Goal: Navigation & Orientation: Find specific page/section

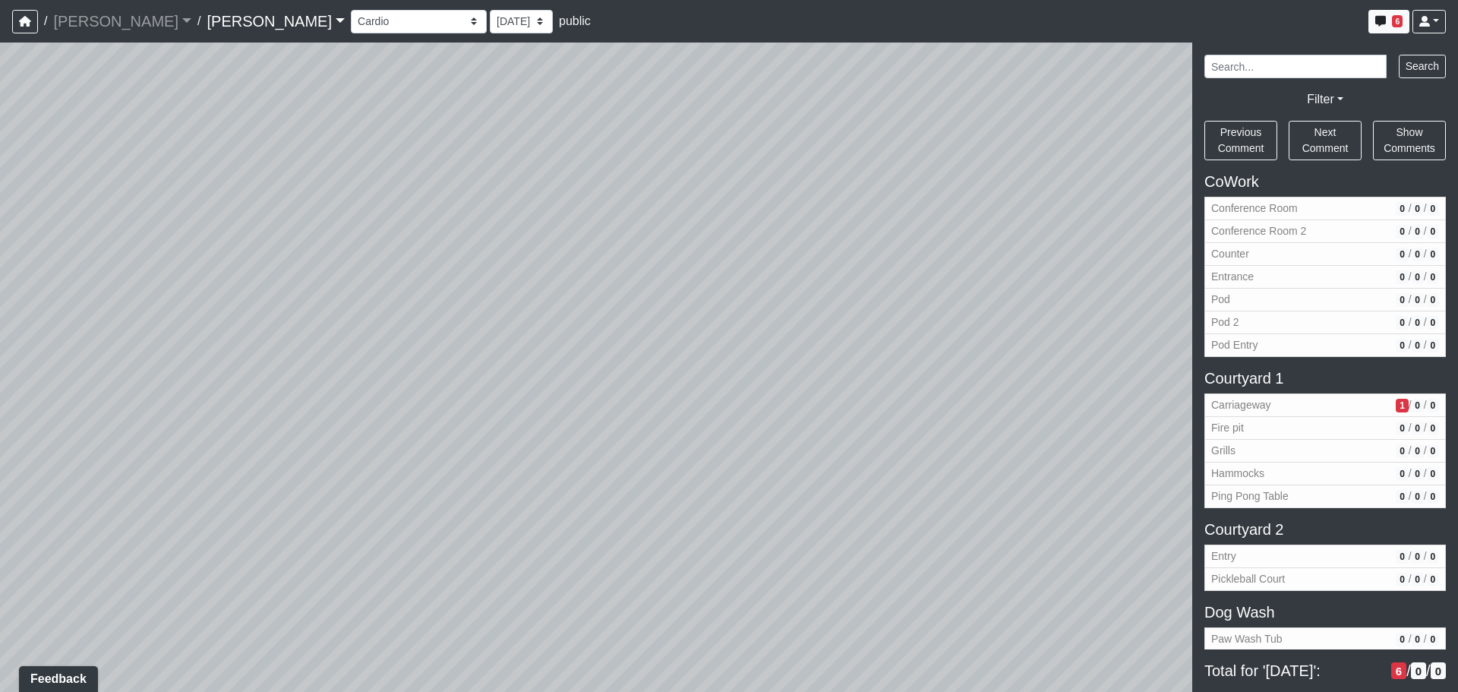
click at [1020, 299] on div "Loading... Third Level Seating Loading... Grass Loungers Loading... Pool Lounge…" at bounding box center [729, 367] width 1458 height 649
drag, startPoint x: 603, startPoint y: 180, endPoint x: 611, endPoint y: 191, distance: 13.5
click at [611, 188] on div "Loading... Third Level Seating Loading... Grass Loungers Loading... Pool Lounge…" at bounding box center [729, 367] width 1458 height 649
click at [548, 362] on div "Loading... Third Level Seating Loading... Grass Loungers Loading... Pool Lounge…" at bounding box center [729, 367] width 1458 height 649
click at [696, 384] on icon at bounding box center [700, 396] width 46 height 46
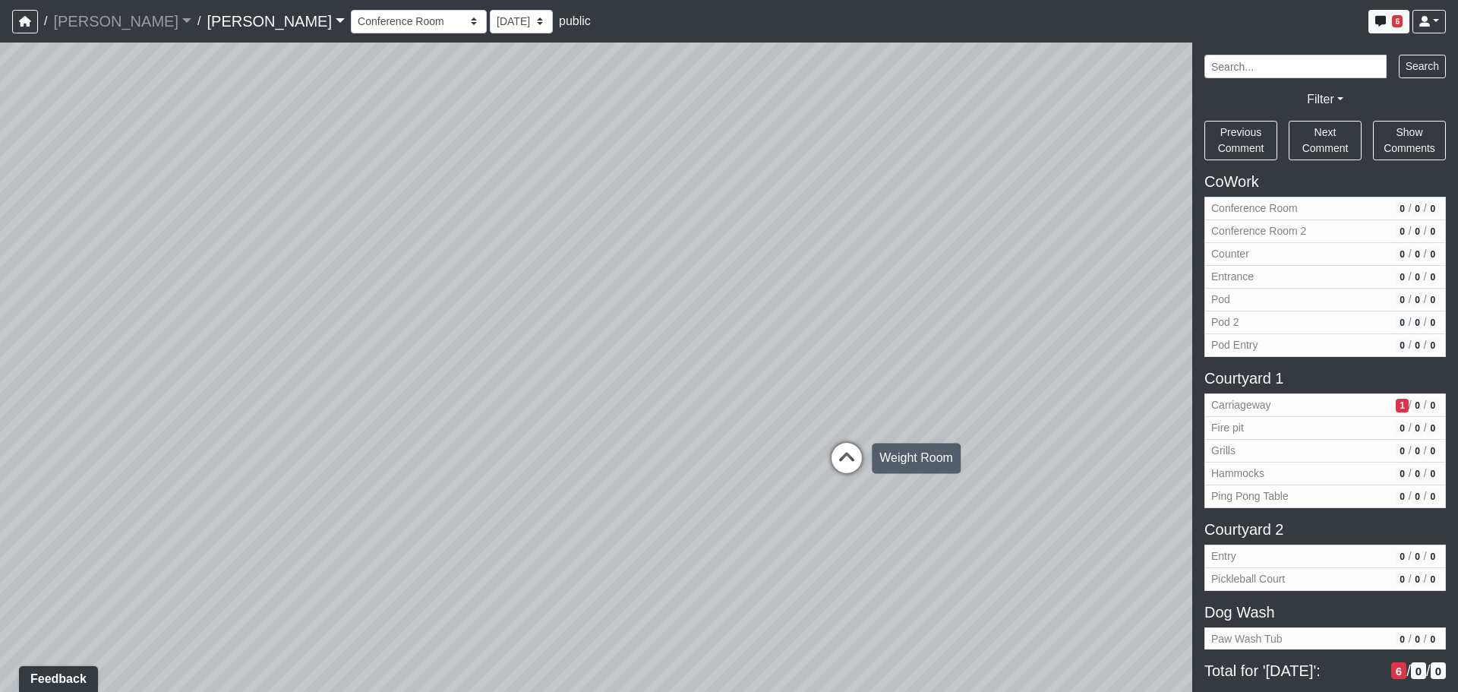
click at [839, 445] on icon at bounding box center [847, 466] width 46 height 46
drag, startPoint x: 753, startPoint y: 425, endPoint x: 818, endPoint y: 428, distance: 64.6
click at [759, 426] on div "Loading... Third Level Seating Loading... Grass Loungers Loading... Pool Lounge…" at bounding box center [729, 367] width 1458 height 649
click at [819, 428] on div "Loading... Third Level Seating Loading... Grass Loungers Loading... Pool Lounge…" at bounding box center [729, 367] width 1458 height 649
drag, startPoint x: 737, startPoint y: 416, endPoint x: 793, endPoint y: 400, distance: 58.4
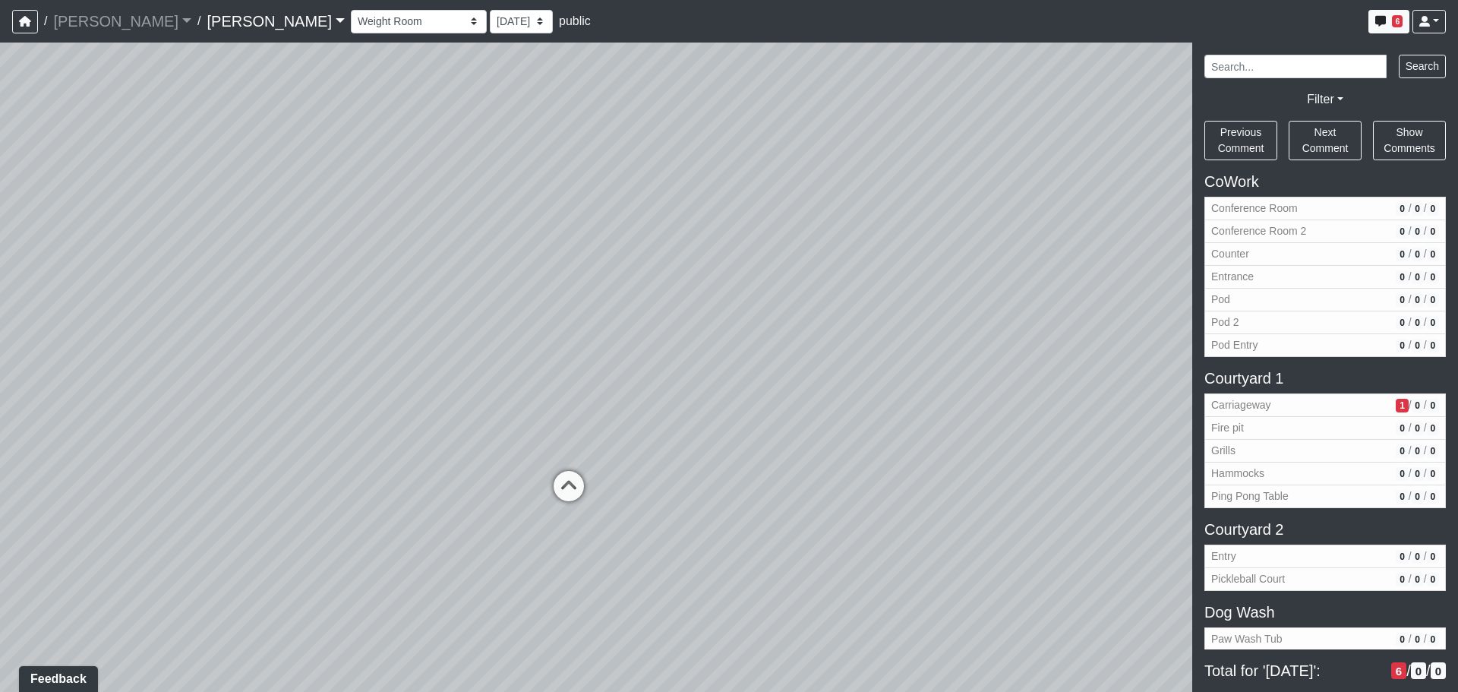
click at [793, 400] on div "Loading... Third Level Seating Loading... Grass Loungers Loading... Pool Lounge…" at bounding box center [729, 367] width 1458 height 649
drag, startPoint x: 697, startPoint y: 383, endPoint x: 913, endPoint y: 400, distance: 217.1
click at [913, 400] on div "Loading... Third Level Seating Loading... Grass Loungers Loading... Pool Lounge…" at bounding box center [729, 367] width 1458 height 649
drag, startPoint x: 777, startPoint y: 359, endPoint x: 946, endPoint y: 367, distance: 169.6
click at [946, 367] on div "Loading... Third Level Seating Loading... Grass Loungers Loading... Pool Lounge…" at bounding box center [729, 367] width 1458 height 649
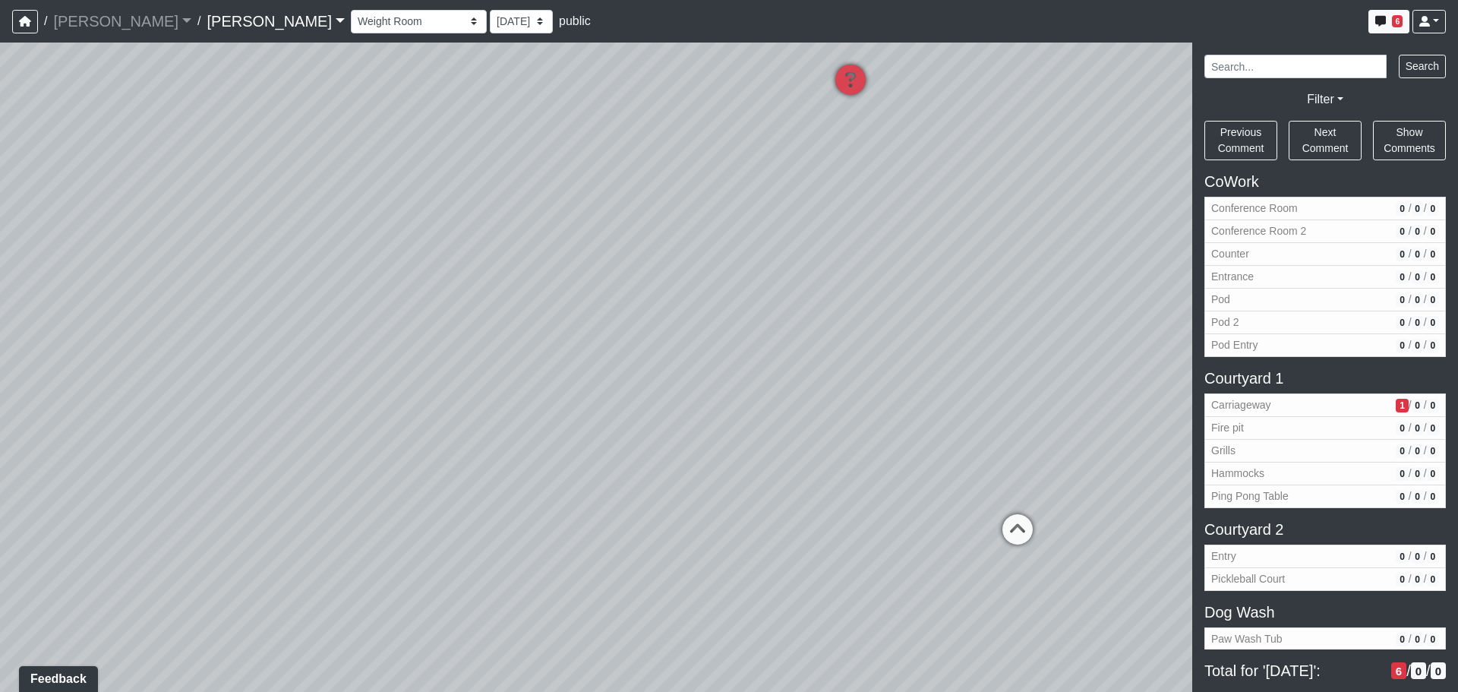
drag, startPoint x: 762, startPoint y: 356, endPoint x: 960, endPoint y: 365, distance: 198.4
click at [960, 365] on div "Loading... Third Level Seating Loading... Grass Loungers Loading... Pool Lounge…" at bounding box center [729, 367] width 1458 height 649
drag, startPoint x: 946, startPoint y: 380, endPoint x: 827, endPoint y: 375, distance: 118.6
click at [827, 376] on div "Loading... Third Level Seating Loading... Grass Loungers Loading... Pool Lounge…" at bounding box center [729, 367] width 1458 height 649
drag, startPoint x: 708, startPoint y: 384, endPoint x: 696, endPoint y: 382, distance: 12.4
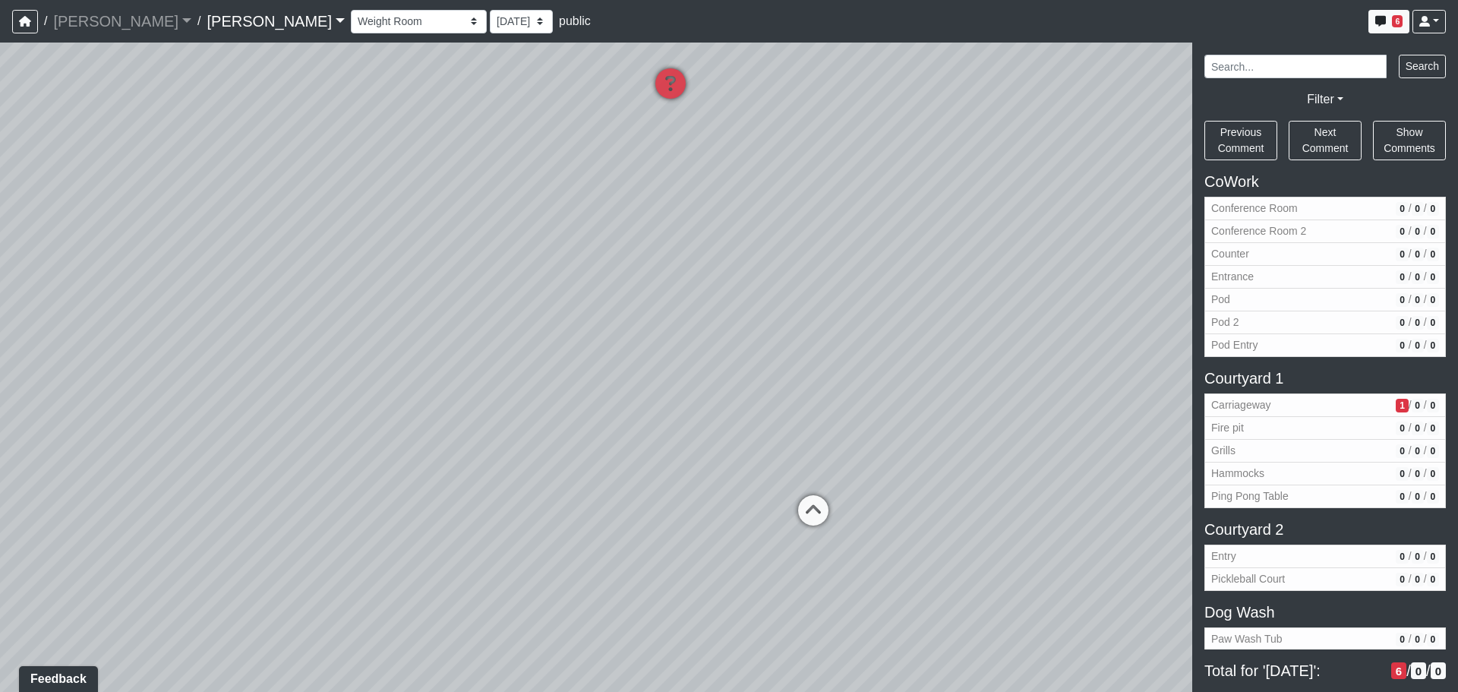
click at [696, 382] on div "Loading... Third Level Seating Loading... Grass Loungers Loading... Pool Lounge…" at bounding box center [729, 367] width 1458 height 649
drag, startPoint x: 858, startPoint y: 406, endPoint x: 633, endPoint y: 402, distance: 225.6
click at [631, 403] on div "Loading... Third Level Seating Loading... Grass Loungers Loading... Pool Lounge…" at bounding box center [729, 367] width 1458 height 649
drag, startPoint x: 819, startPoint y: 423, endPoint x: 611, endPoint y: 396, distance: 209.1
click at [611, 396] on div "Loading... Third Level Seating Loading... Grass Loungers Loading... Pool Lounge…" at bounding box center [729, 367] width 1458 height 649
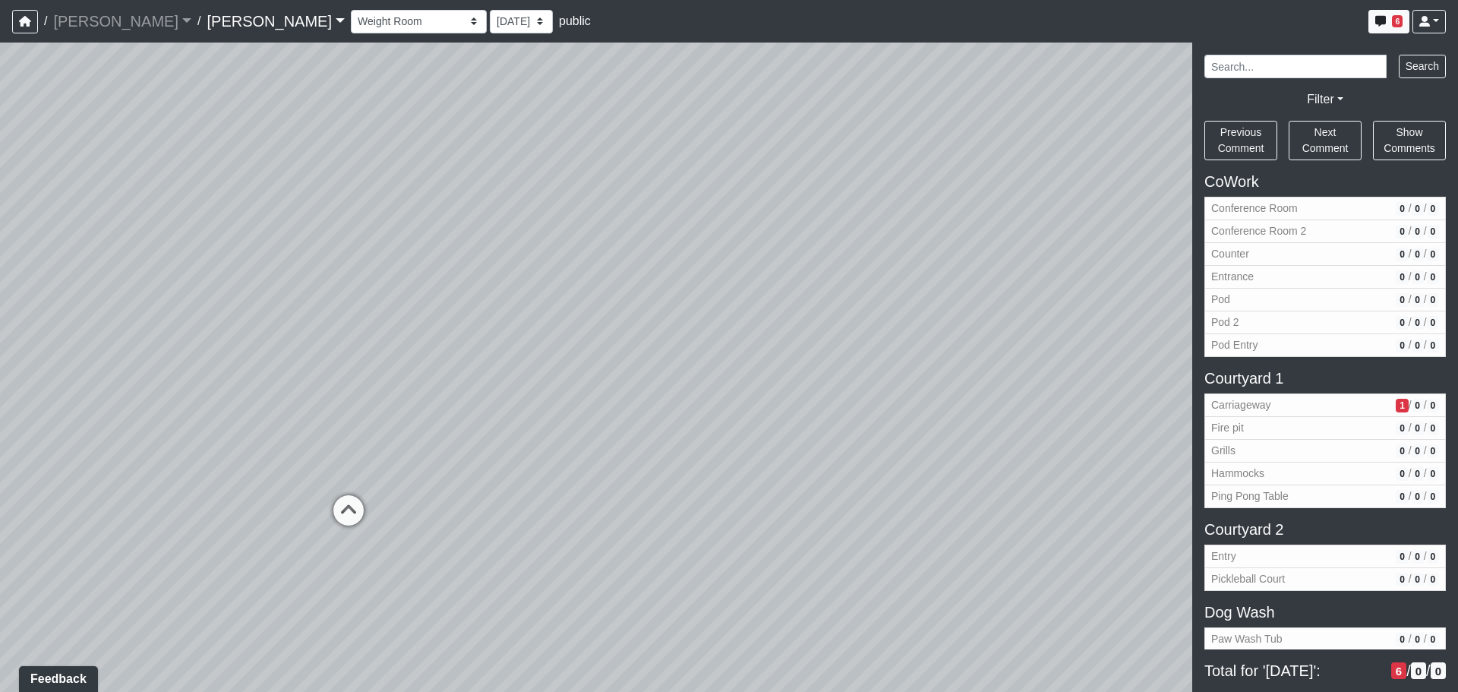
drag, startPoint x: 749, startPoint y: 421, endPoint x: 593, endPoint y: 420, distance: 155.7
click at [593, 420] on div "Loading... Third Level Seating Loading... Grass Loungers Loading... Pool Lounge…" at bounding box center [729, 367] width 1458 height 649
drag, startPoint x: 671, startPoint y: 414, endPoint x: 878, endPoint y: 390, distance: 208.0
click at [1050, 423] on div "Loading... Third Level Seating Loading... Grass Loungers Loading... Pool Lounge…" at bounding box center [729, 367] width 1458 height 649
drag, startPoint x: 685, startPoint y: 376, endPoint x: 504, endPoint y: 382, distance: 180.9
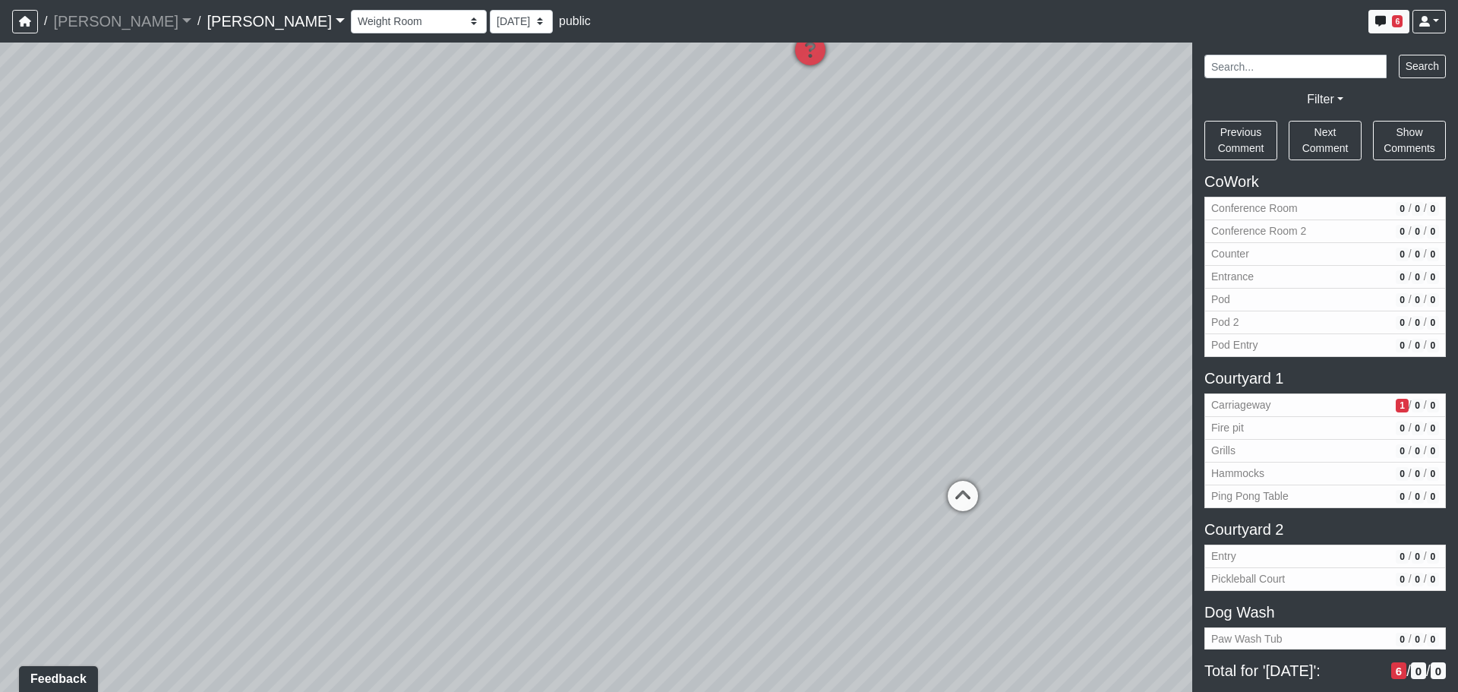
click at [504, 382] on div "Loading... Third Level Seating Loading... Grass Loungers Loading... Pool Lounge…" at bounding box center [729, 367] width 1458 height 649
drag, startPoint x: 779, startPoint y: 376, endPoint x: 829, endPoint y: 353, distance: 55.1
click at [829, 353] on div "Loading... Third Level Seating Loading... Grass Loungers Loading... Pool Lounge…" at bounding box center [729, 367] width 1458 height 649
drag, startPoint x: 638, startPoint y: 354, endPoint x: 707, endPoint y: 353, distance: 69.1
click at [707, 353] on div "Loading... Third Level Seating Loading... Grass Loungers Loading... Pool Lounge…" at bounding box center [729, 367] width 1458 height 649
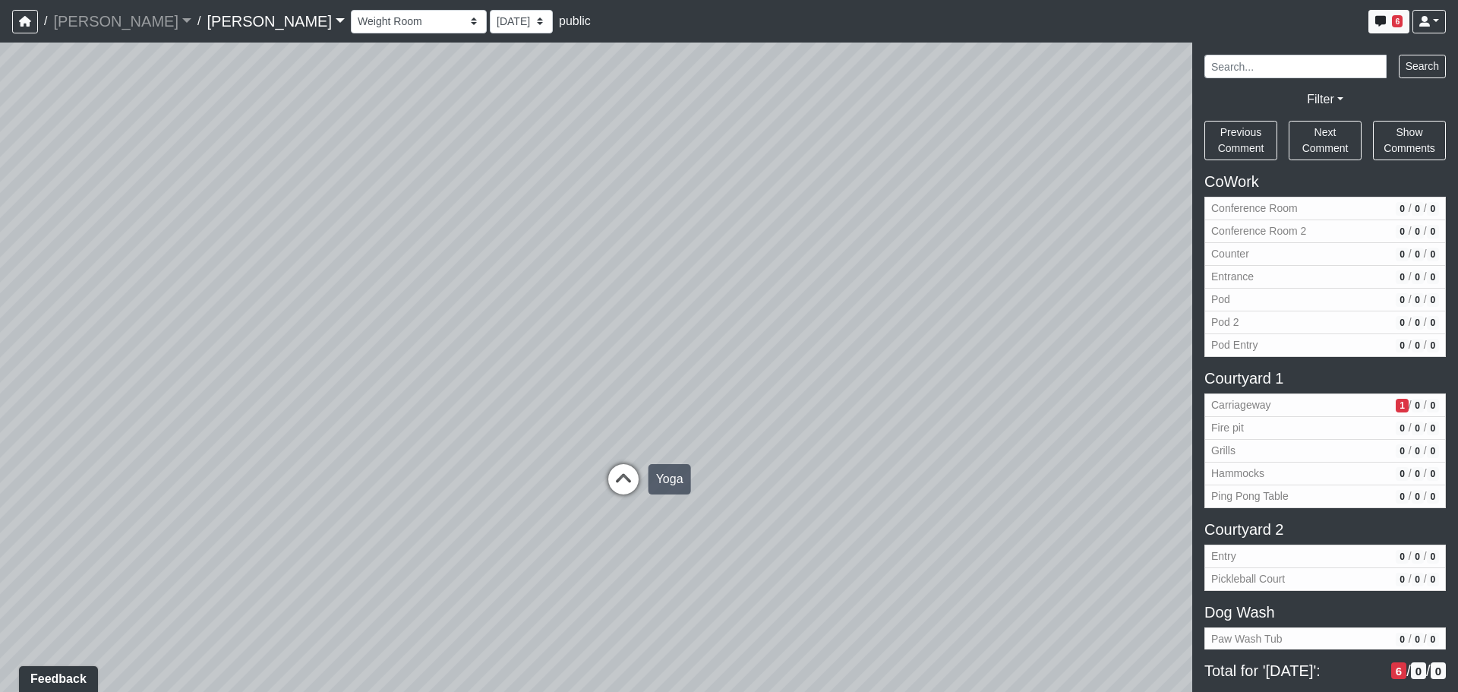
click at [622, 480] on icon at bounding box center [624, 487] width 46 height 46
select select "ikZjaEMevGAHK9HDJXZvH1"
drag, startPoint x: 616, startPoint y: 464, endPoint x: 914, endPoint y: 366, distance: 314.2
click at [914, 366] on div "Loading... Third Level Seating Loading... Grass Loungers Loading... Pool Lounge…" at bounding box center [729, 367] width 1458 height 649
drag, startPoint x: 668, startPoint y: 361, endPoint x: 1028, endPoint y: 393, distance: 361.5
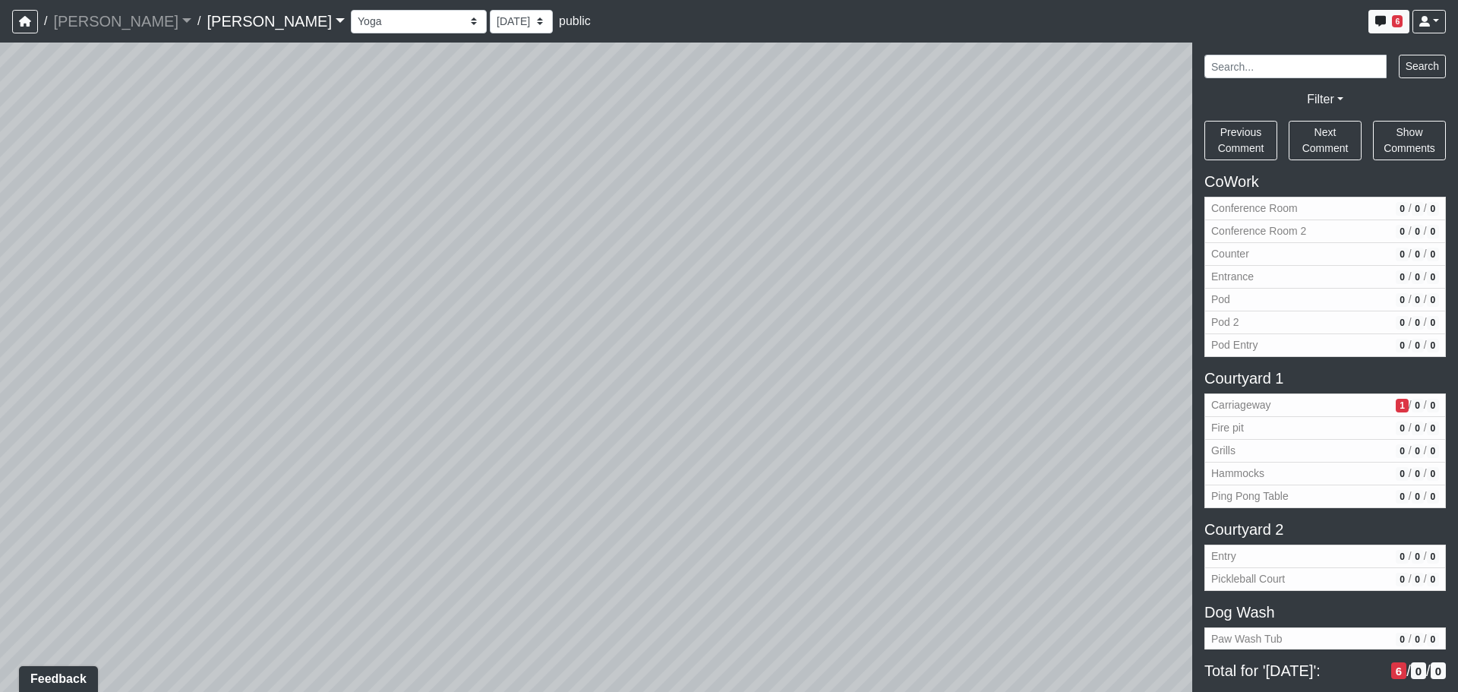
click at [1028, 393] on div "Loading... Third Level Seating Loading... Grass Loungers Loading... Pool Lounge…" at bounding box center [729, 367] width 1458 height 649
drag, startPoint x: 823, startPoint y: 382, endPoint x: 983, endPoint y: 402, distance: 161.5
click at [983, 402] on div "Loading... Third Level Seating Loading... Grass Loungers Loading... Pool Lounge…" at bounding box center [729, 367] width 1458 height 649
drag, startPoint x: 542, startPoint y: 327, endPoint x: 830, endPoint y: 330, distance: 287.9
click at [830, 330] on div "Loading... Third Level Seating Loading... Grass Loungers Loading... Pool Lounge…" at bounding box center [729, 367] width 1458 height 649
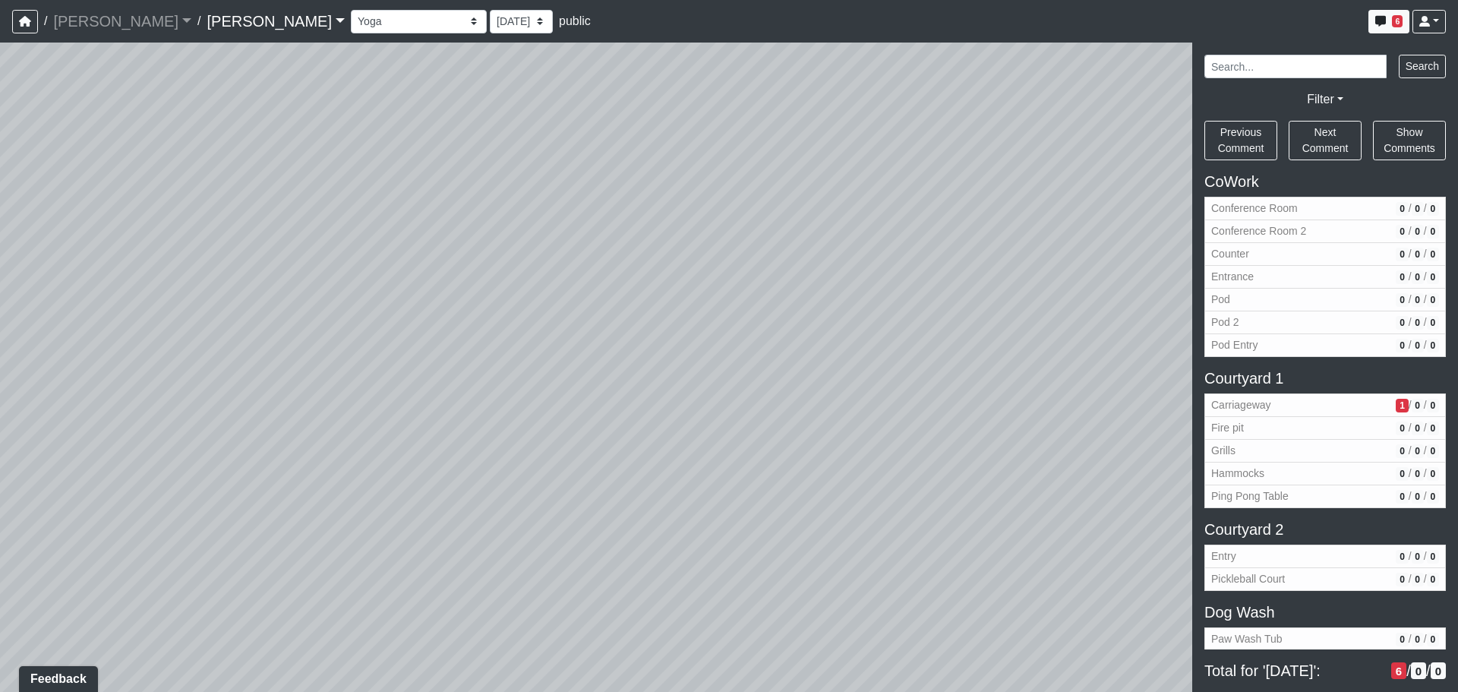
drag, startPoint x: 669, startPoint y: 335, endPoint x: 818, endPoint y: 324, distance: 149.3
click at [818, 324] on div "Loading... Third Level Seating Loading... Grass Loungers Loading... Pool Lounge…" at bounding box center [729, 367] width 1458 height 649
drag, startPoint x: 663, startPoint y: 334, endPoint x: 880, endPoint y: 322, distance: 217.6
click at [880, 322] on div "Loading... Third Level Seating Loading... Grass Loungers Loading... Pool Lounge…" at bounding box center [729, 367] width 1458 height 649
drag, startPoint x: 613, startPoint y: 345, endPoint x: 981, endPoint y: 323, distance: 368.3
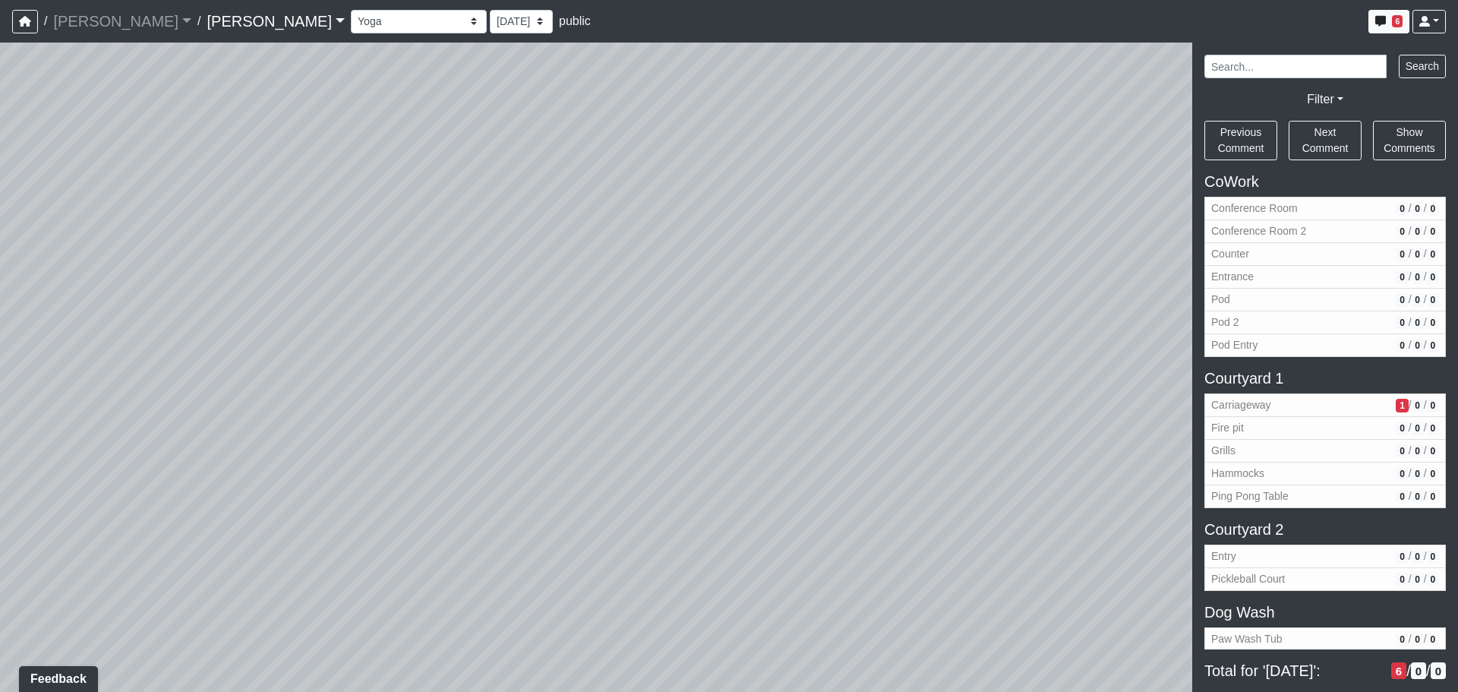
click at [1017, 332] on div "Loading... Third Level Seating Loading... Grass Loungers Loading... Pool Lounge…" at bounding box center [729, 367] width 1458 height 649
drag, startPoint x: 801, startPoint y: 300, endPoint x: 1237, endPoint y: 362, distance: 440.3
click at [1237, 362] on div "NON-CURRENT REVISION Loading... Third Level Seating Loading... Grass Loungers L…" at bounding box center [729, 367] width 1458 height 649
drag, startPoint x: 964, startPoint y: 355, endPoint x: 659, endPoint y: 321, distance: 306.5
click at [659, 321] on div "Loading... Third Level Seating Loading... Grass Loungers Loading... Pool Lounge…" at bounding box center [729, 367] width 1458 height 649
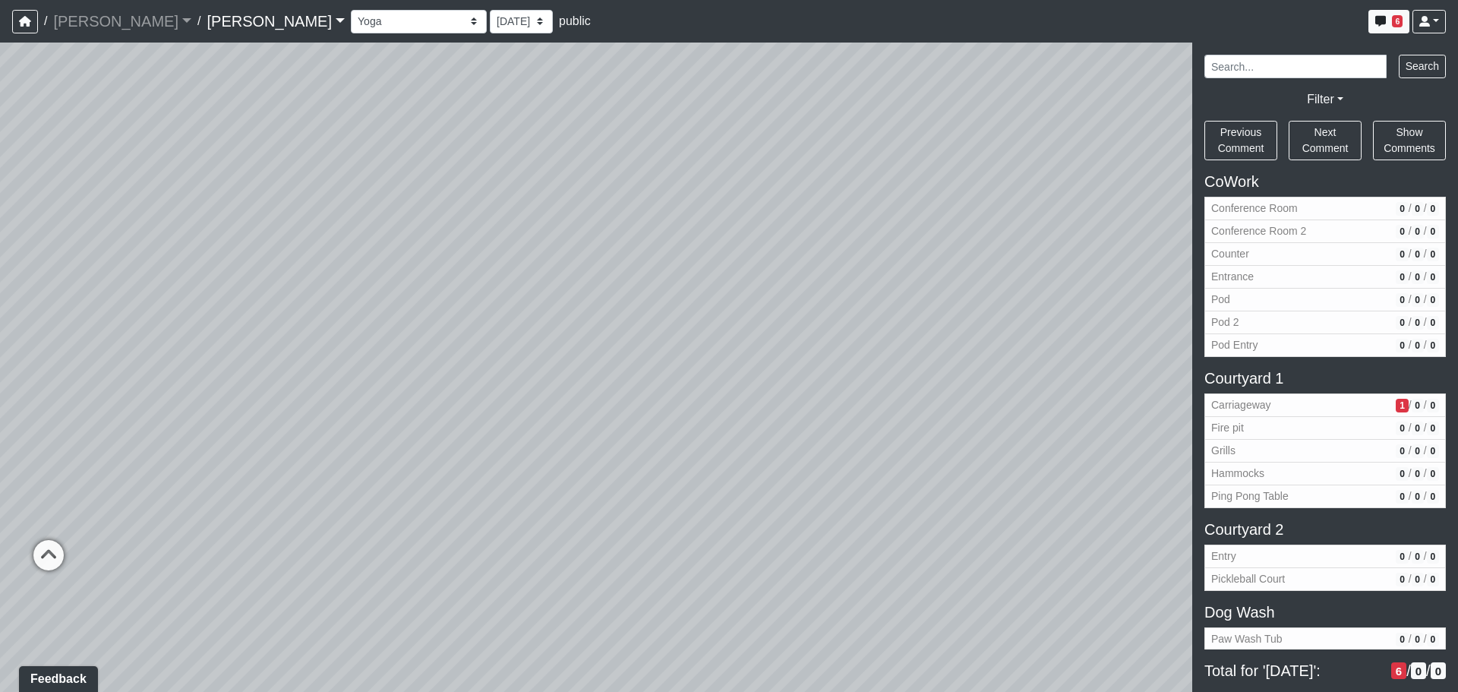
drag, startPoint x: 818, startPoint y: 339, endPoint x: 696, endPoint y: 340, distance: 122.3
click at [697, 340] on div "Loading... Third Level Seating Loading... Grass Loungers Loading... Pool Lounge…" at bounding box center [729, 367] width 1458 height 649
drag, startPoint x: 897, startPoint y: 363, endPoint x: 653, endPoint y: 354, distance: 244.0
click at [653, 354] on div "Loading... Third Level Seating Loading... Grass Loungers Loading... Pool Lounge…" at bounding box center [729, 367] width 1458 height 649
drag, startPoint x: 619, startPoint y: 336, endPoint x: 956, endPoint y: 305, distance: 338.7
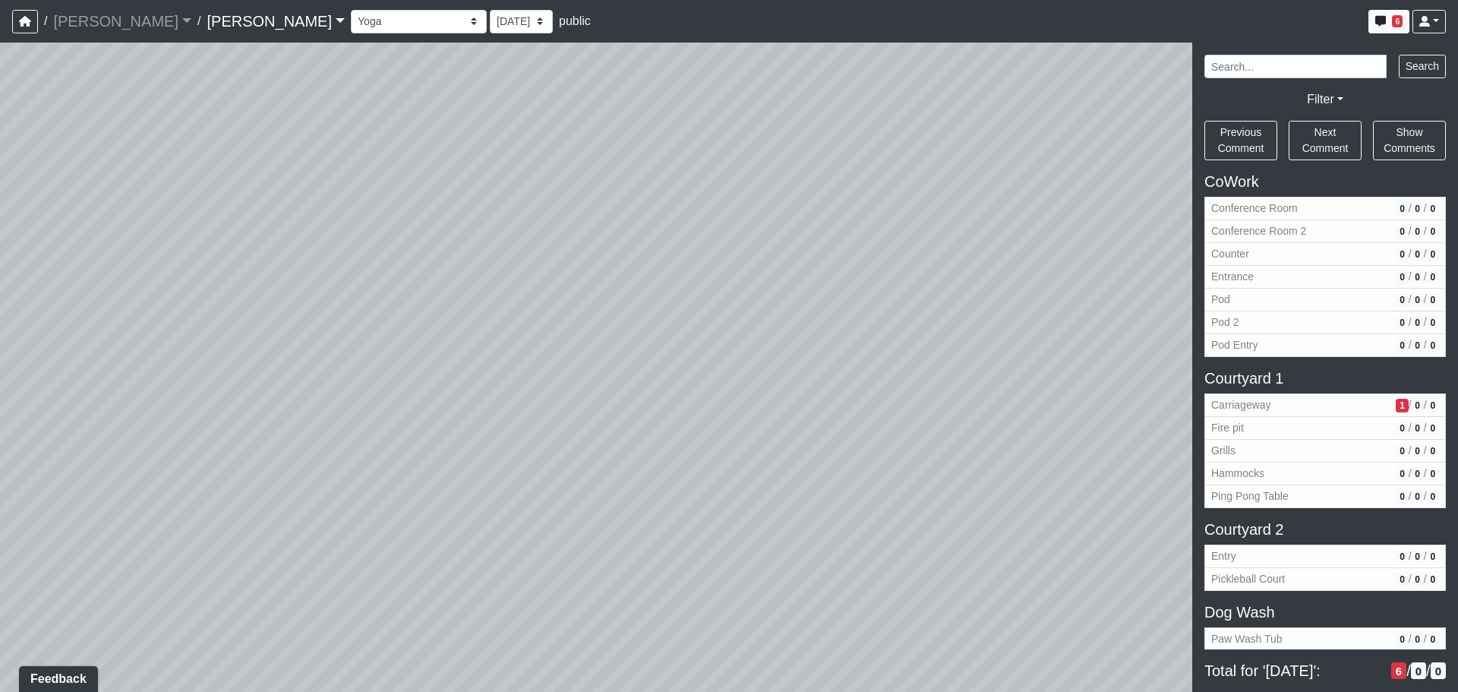
click at [956, 305] on div "Loading... Third Level Seating Loading... Grass Loungers Loading... Pool Lounge…" at bounding box center [729, 367] width 1458 height 649
drag, startPoint x: 625, startPoint y: 272, endPoint x: 688, endPoint y: 306, distance: 71.7
click at [835, 294] on div "Loading... Third Level Seating Loading... Grass Loungers Loading... Pool Lounge…" at bounding box center [729, 367] width 1458 height 649
drag, startPoint x: 633, startPoint y: 298, endPoint x: 962, endPoint y: 322, distance: 329.0
click at [995, 317] on div "Loading... Third Level Seating Loading... Grass Loungers Loading... Pool Lounge…" at bounding box center [729, 367] width 1458 height 649
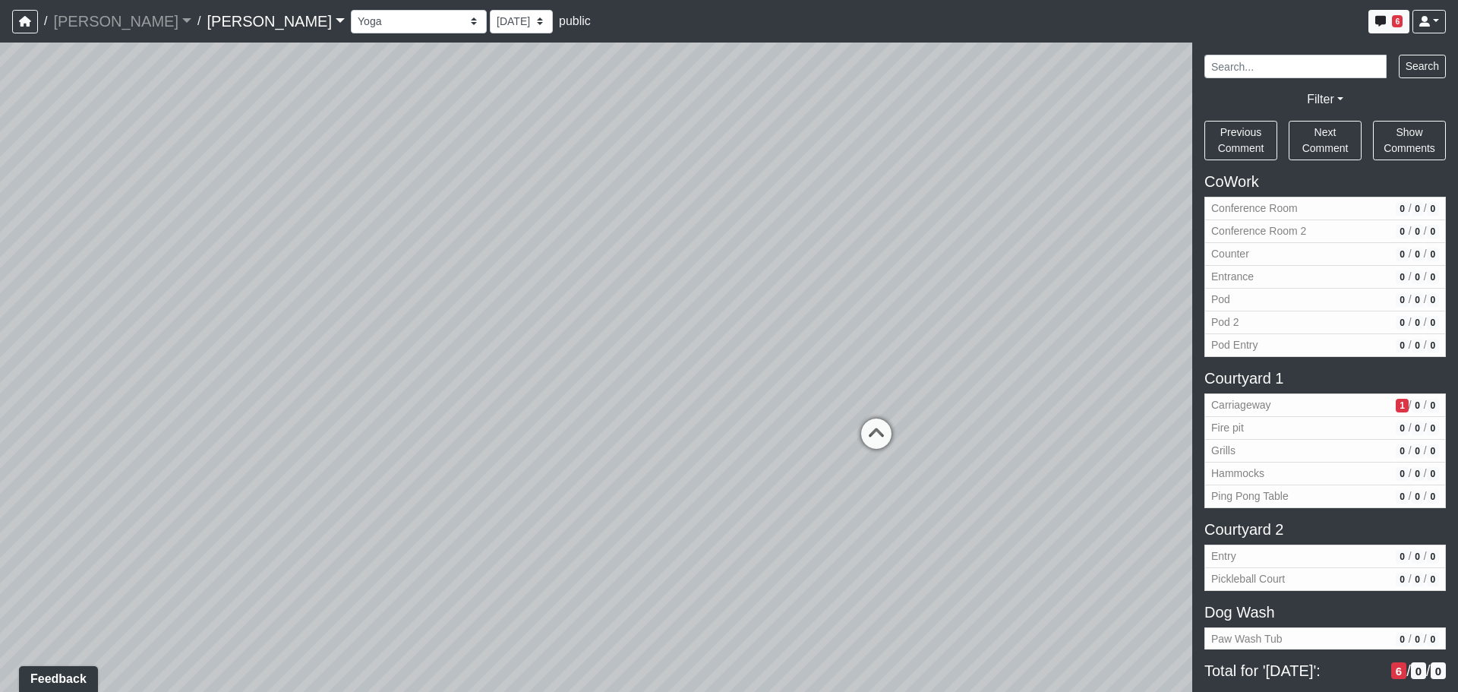
drag, startPoint x: 991, startPoint y: 311, endPoint x: 1159, endPoint y: 347, distance: 171.6
click at [1161, 349] on div "Loading... Third Level Seating Loading... Grass Loungers Loading... Pool Lounge…" at bounding box center [729, 367] width 1458 height 649
click at [1155, 344] on div "Loading... Third Level Seating Loading... Grass Loungers Loading... Pool Lounge…" at bounding box center [729, 367] width 1458 height 649
click at [1186, 435] on div "Loading... Third Level Seating Loading... Grass Loungers Loading... Pool Lounge…" at bounding box center [729, 367] width 1458 height 649
drag
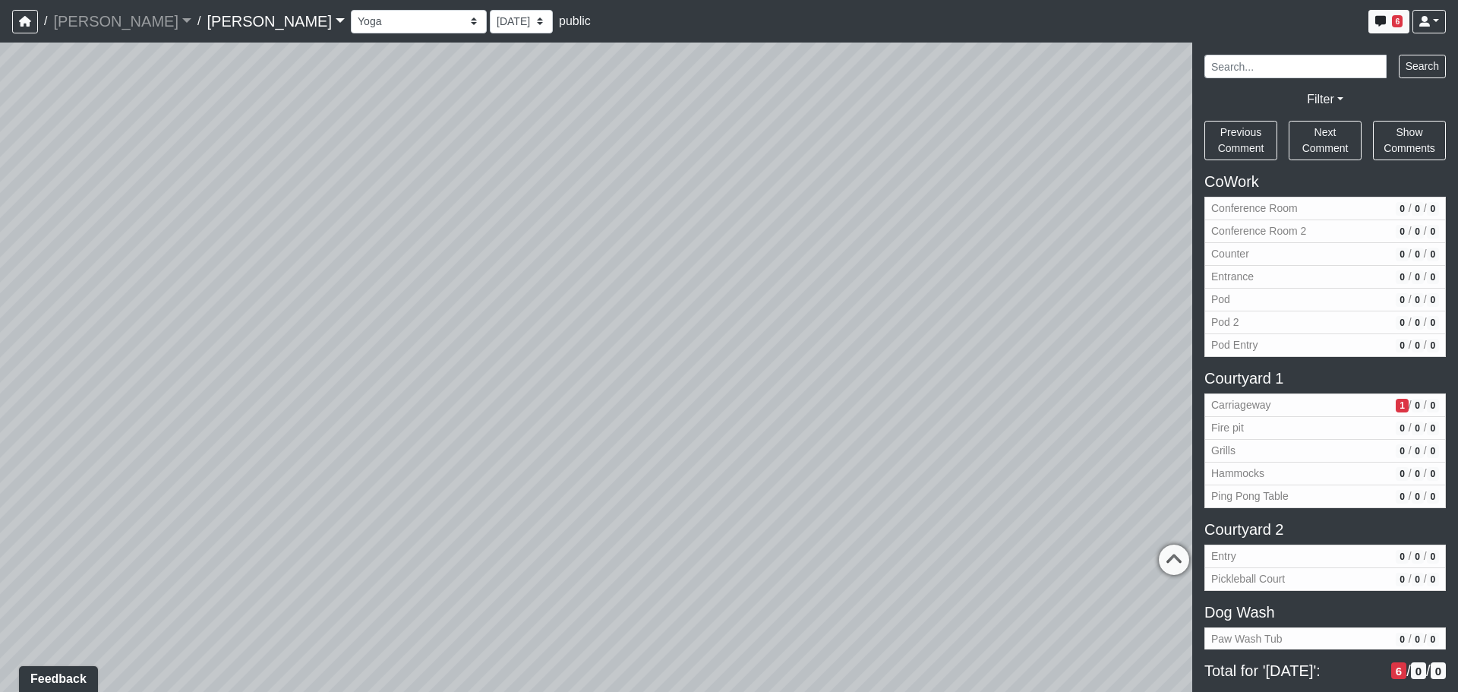
click at [905, 448] on div "Loading... Third Level Seating Loading... Grass Loungers Loading... Pool Lounge…" at bounding box center [729, 367] width 1458 height 649
click at [849, 443] on div "Loading... Third Level Seating Loading... Grass Loungers Loading... Pool Lounge…" at bounding box center [729, 367] width 1458 height 649
click at [788, 446] on div "Loading... Third Level Seating Loading... Grass Loungers Loading... Pool Lounge…" at bounding box center [729, 367] width 1458 height 649
click at [960, 419] on div "Loading... Third Level Seating Loading... Grass Loungers Loading... Pool Lounge…" at bounding box center [729, 367] width 1458 height 649
click at [1062, 384] on div "Loading... Third Level Seating Loading... Grass Loungers Loading... Pool Lounge…" at bounding box center [729, 367] width 1458 height 649
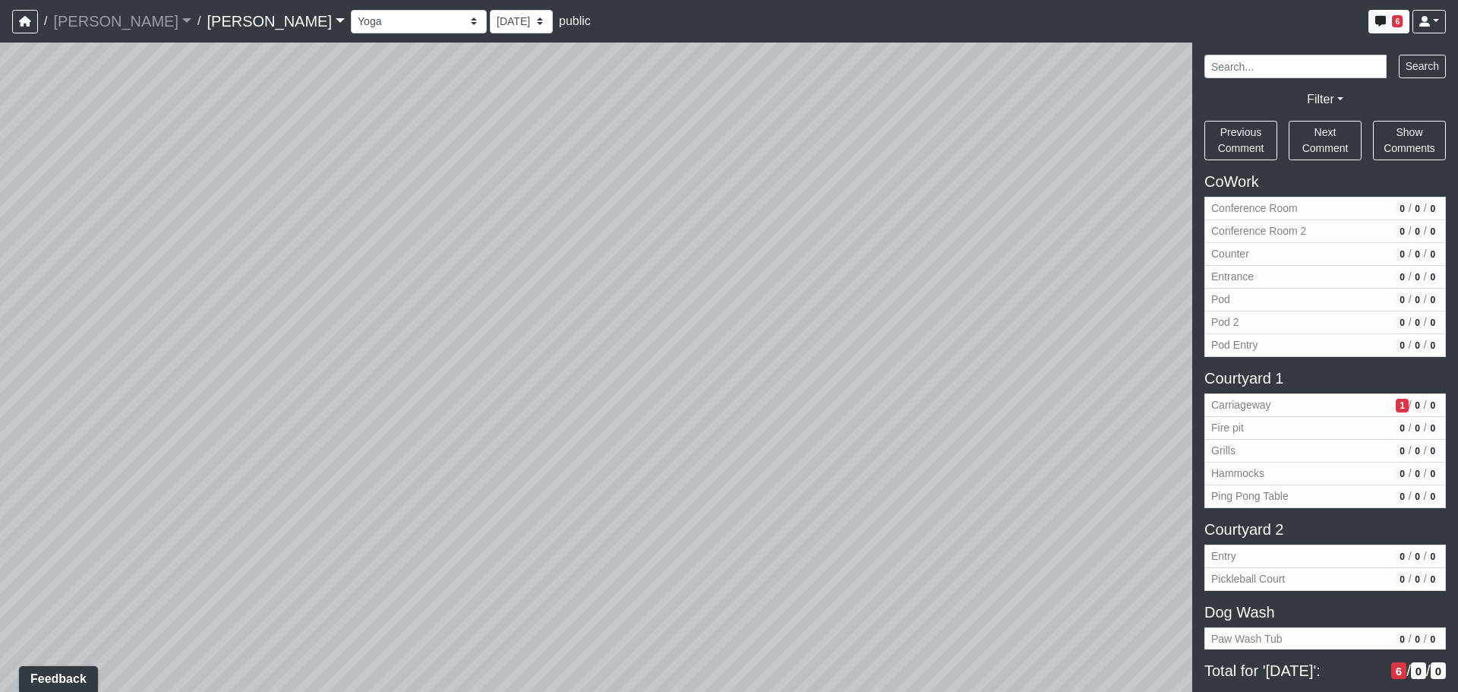
click at [990, 387] on div "Loading... Third Level Seating Loading... Grass Loungers Loading... Pool Lounge…" at bounding box center [729, 367] width 1458 height 649
click at [708, 416] on div "Loading... Third Level Seating Loading... Grass Loungers Loading... Pool Lounge…" at bounding box center [729, 367] width 1458 height 649
click at [743, 392] on div "Loading... Third Level Seating Loading... Grass Loungers Loading... Pool Lounge…" at bounding box center [729, 367] width 1458 height 649
click at [966, 346] on div "Loading... Third Level Seating Loading... Grass Loungers Loading... Pool Lounge…" at bounding box center [729, 367] width 1458 height 649
click at [1032, 319] on div "Loading... Third Level Seating Loading... Grass Loungers Loading... Pool Lounge…" at bounding box center [729, 367] width 1458 height 649
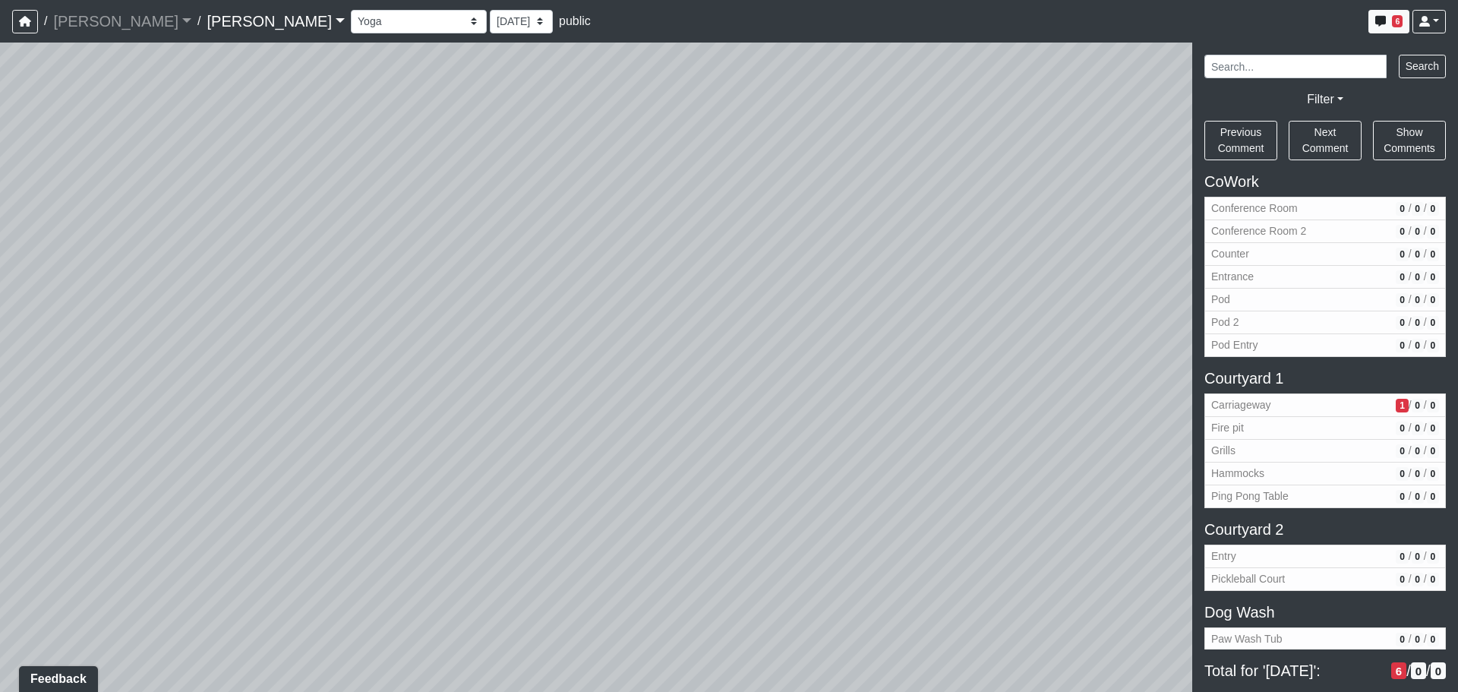
click at [1072, 329] on div "Loading... Third Level Seating Loading... Grass Loungers Loading... Pool Lounge…" at bounding box center [729, 367] width 1458 height 649
click at [1053, 349] on div "Loading... Third Level Seating Loading... Grass Loungers Loading... Pool Lounge…" at bounding box center [729, 367] width 1458 height 649
click at [945, 332] on div "Loading... Third Level Seating Loading... Grass Loungers Loading... Pool Lounge…" at bounding box center [729, 367] width 1458 height 649
click at [993, 365] on div "Loading... Third Level Seating Loading... Grass Loungers Loading... Pool Lounge…" at bounding box center [729, 367] width 1458 height 649
click at [997, 365] on div "Loading... Third Level Seating Loading... Grass Loungers Loading... Pool Lounge…" at bounding box center [729, 367] width 1458 height 649
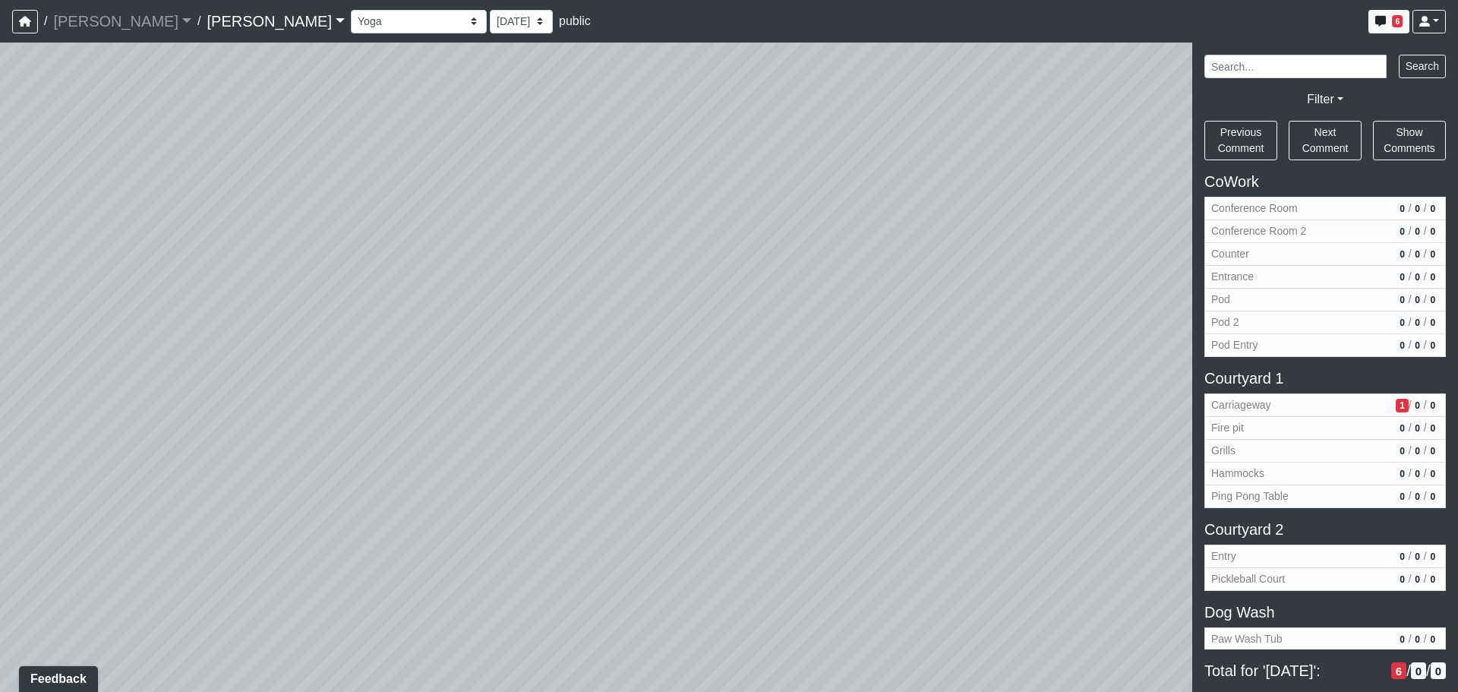
click at [619, 355] on div "Loading... Third Level Seating Loading... Grass Loungers Loading... Pool Lounge…" at bounding box center [729, 367] width 1458 height 649
click at [600, 361] on div "Loading... Third Level Seating Loading... Grass Loungers Loading... Pool Lounge…" at bounding box center [729, 367] width 1458 height 649
click at [517, 345] on div "Loading... Third Level Seating Loading... Grass Loungers Loading... Pool Lounge…" at bounding box center [729, 367] width 1458 height 649
click at [498, 372] on div "Loading... Third Level Seating Loading... Grass Loungers Loading... Pool Lounge…" at bounding box center [729, 367] width 1458 height 649
click at [273, 388] on div "Loading... Third Level Seating Loading... Grass Loungers Loading... Pool Lounge…" at bounding box center [729, 367] width 1458 height 649
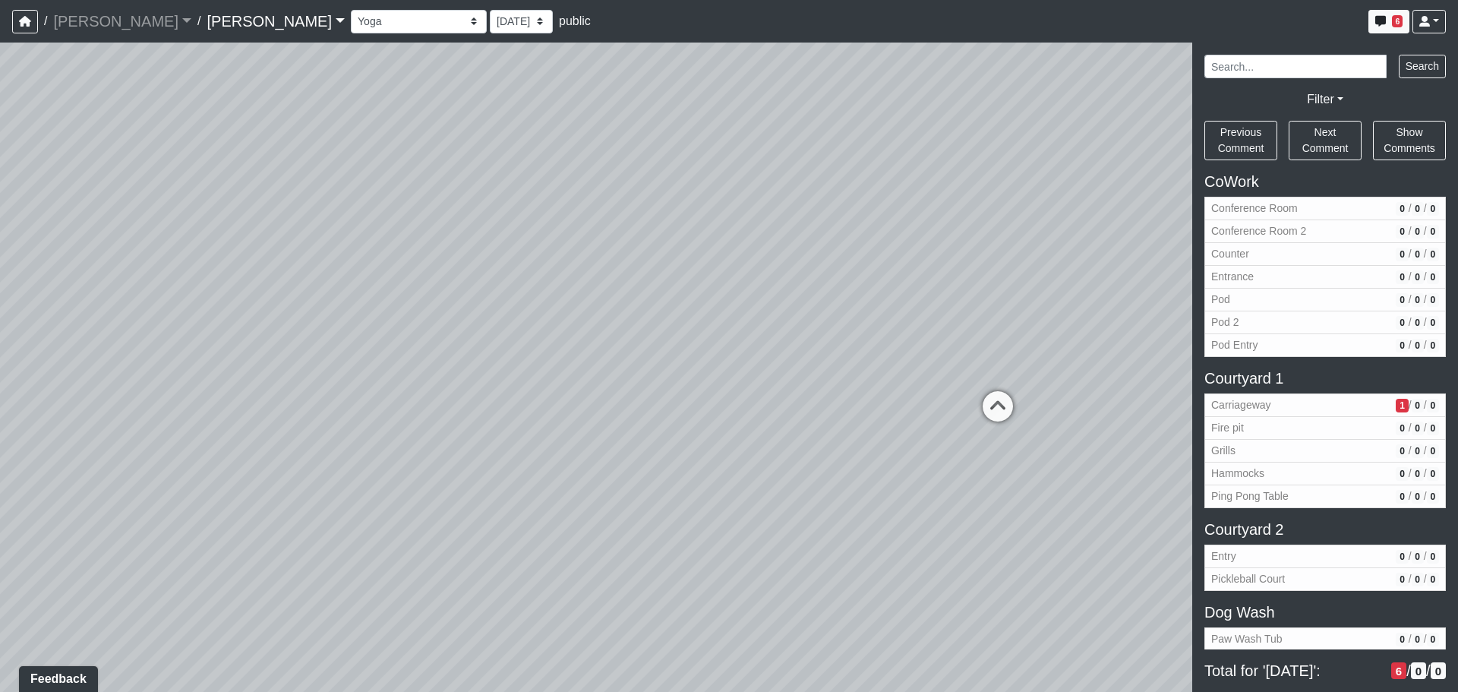
click at [374, 379] on div "Loading... Third Level Seating Loading... Grass Loungers Loading... Pool Lounge…" at bounding box center [729, 367] width 1458 height 649
click at [396, 341] on div "Loading... Third Level Seating Loading... Grass Loungers Loading... Pool Lounge…" at bounding box center [729, 367] width 1458 height 649
click at [469, 314] on div "Loading... Third Level Seating Loading... Grass Loungers Loading... Pool Lounge…" at bounding box center [729, 367] width 1458 height 649
click at [470, 314] on div "Loading... Third Level Seating Loading... Grass Loungers Loading... Pool Lounge…" at bounding box center [729, 367] width 1458 height 649
click at [384, 311] on div "Loading... Third Level Seating Loading... Grass Loungers Loading... Pool Lounge…" at bounding box center [729, 367] width 1458 height 649
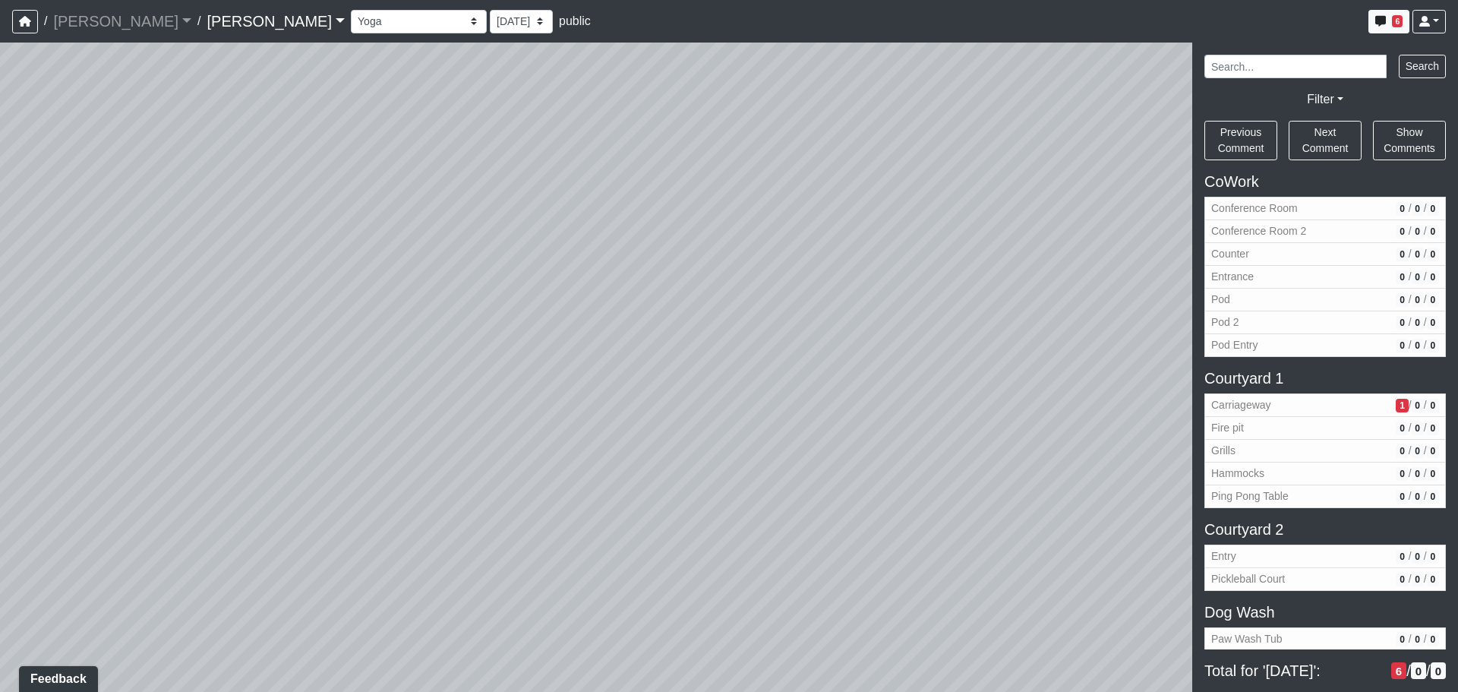
click at [873, 317] on div "Loading... Third Level Seating Loading... Grass Loungers Loading... Pool Lounge…" at bounding box center [729, 367] width 1458 height 649
click at [627, 306] on div "Loading... Third Level Seating Loading... Grass Loungers Loading... Pool Lounge…" at bounding box center [729, 367] width 1458 height 649
click at [796, 294] on div "Loading... Third Level Seating Loading... Grass Loungers Loading... Pool Lounge…" at bounding box center [729, 367] width 1458 height 649
click at [770, 301] on div "Loading... Third Level Seating Loading... Grass Loungers Loading... Pool Lounge…" at bounding box center [729, 367] width 1458 height 649
click at [761, 292] on div "Loading... Third Level Seating Loading... Grass Loungers Loading... Pool Lounge…" at bounding box center [729, 367] width 1458 height 649
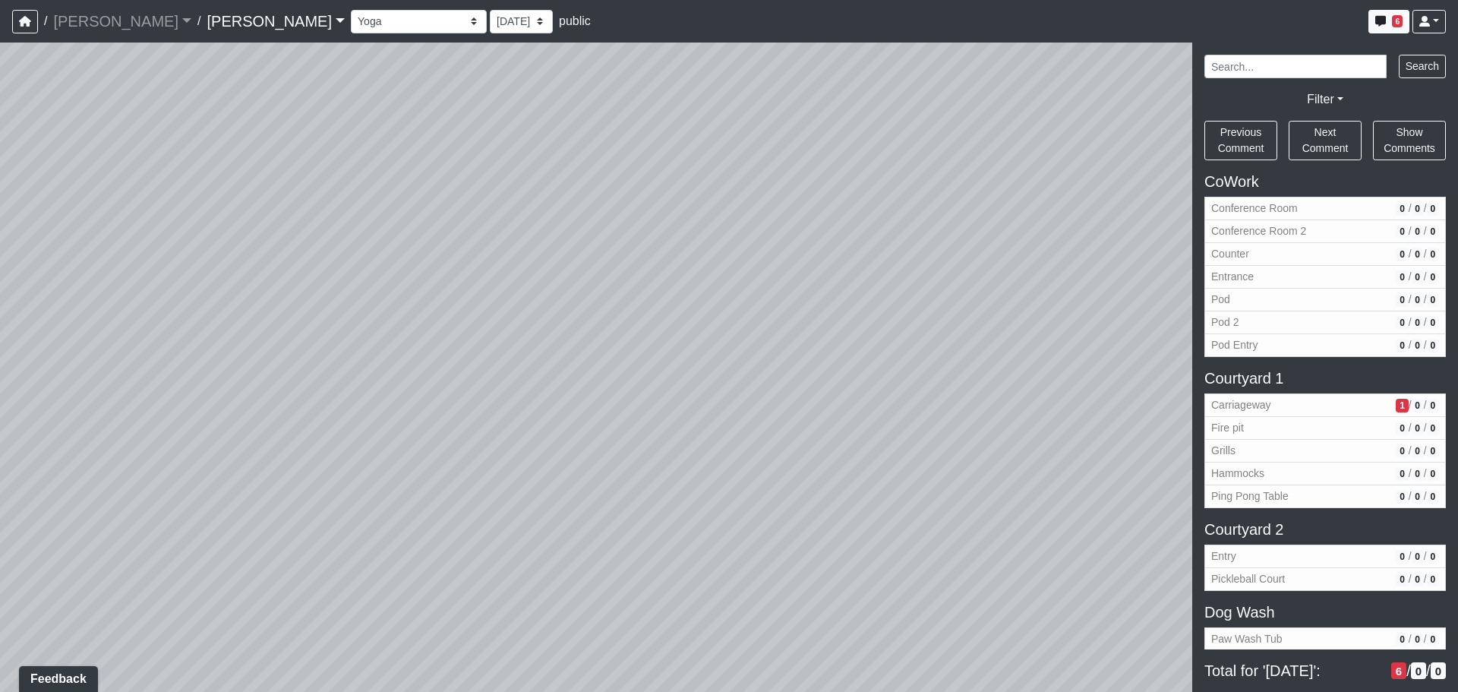
click at [969, 265] on div "Loading... Third Level Seating Loading... Grass Loungers Loading... Pool Lounge…" at bounding box center [729, 367] width 1458 height 649
click at [875, 253] on div "Loading... Third Level Seating Loading... Grass Loungers Loading... Pool Lounge…" at bounding box center [729, 367] width 1458 height 649
click at [796, 403] on div "Loading... Third Level Seating Loading... Grass Loungers Loading... Pool Lounge…" at bounding box center [729, 367] width 1458 height 649
click at [807, 367] on div "Loading... Third Level Seating Loading... Grass Loungers Loading... Pool Lounge…" at bounding box center [729, 367] width 1458 height 649
click at [593, 343] on div "Loading... Third Level Seating Loading... Grass Loungers Loading... Pool Lounge…" at bounding box center [729, 367] width 1458 height 649
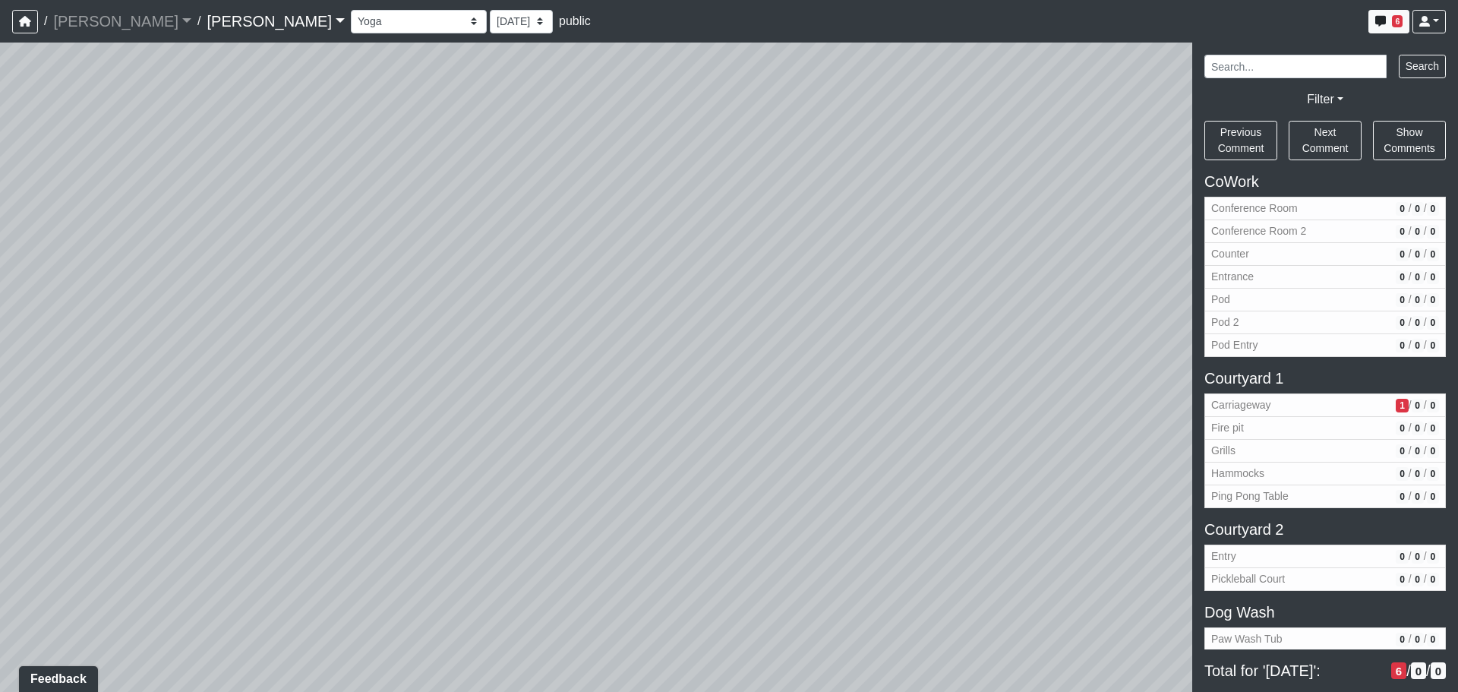
click at [491, 349] on div "Loading... Third Level Seating Loading... Grass Loungers Loading... Pool Lounge…" at bounding box center [729, 367] width 1458 height 649
click at [570, 362] on div "Loading... Third Level Seating Loading... Grass Loungers Loading... Pool Lounge…" at bounding box center [729, 367] width 1458 height 649
click at [520, 335] on div "Loading... Third Level Seating Loading... Grass Loungers Loading... Pool Lounge…" at bounding box center [729, 367] width 1458 height 649
click at [684, 428] on div "Loading... Third Level Seating Loading... Grass Loungers Loading... Pool Lounge…" at bounding box center [729, 367] width 1458 height 649
drag, startPoint x: 672, startPoint y: 179, endPoint x: 443, endPoint y: 251, distance: 240.2
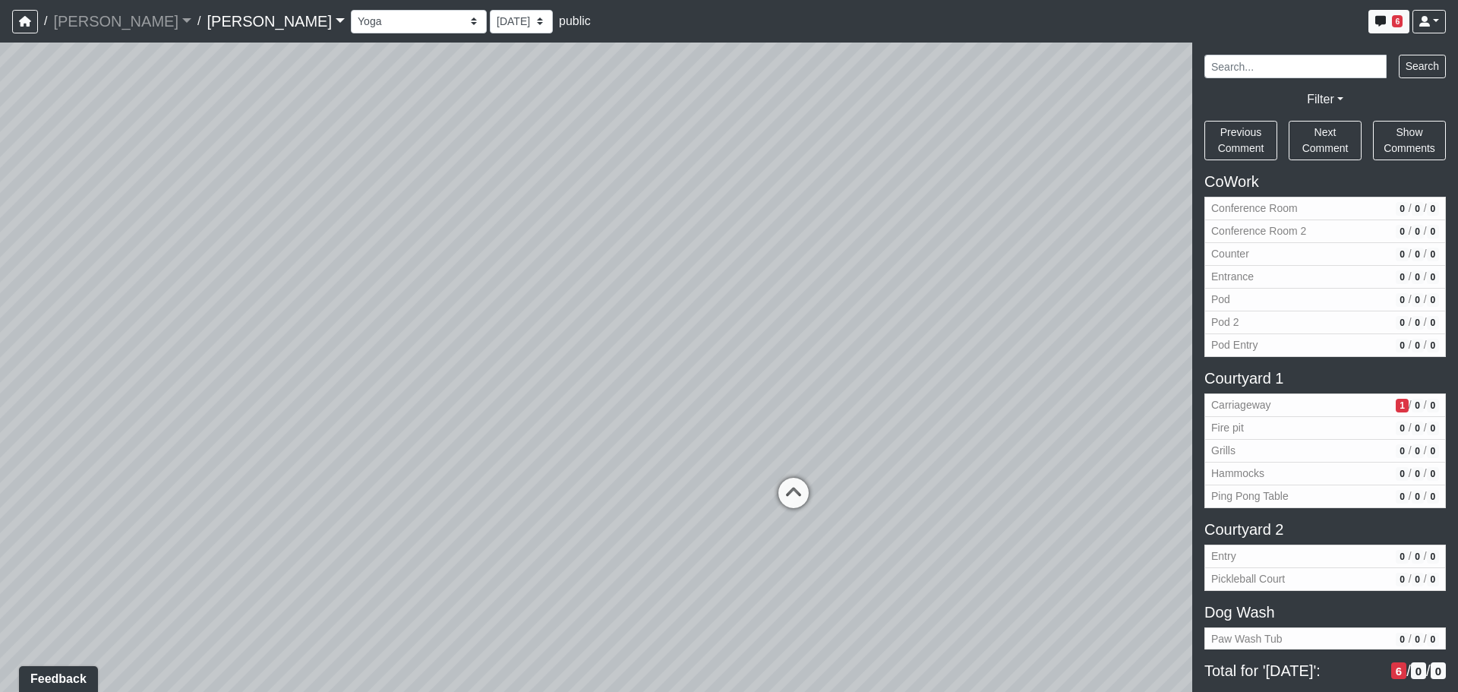
click at [431, 256] on div "Loading... Third Level Seating Loading... Grass Loungers Loading... Pool Lounge…" at bounding box center [729, 367] width 1458 height 649
drag, startPoint x: 434, startPoint y: 265, endPoint x: 850, endPoint y: 261, distance: 416.3
click at [848, 261] on div "Loading... Third Level Seating Loading... Grass Loungers Loading... Pool Lounge…" at bounding box center [729, 367] width 1458 height 649
drag, startPoint x: 504, startPoint y: 229, endPoint x: 627, endPoint y: 227, distance: 123.1
click at [627, 227] on div "Loading... Third Level Seating Loading... Grass Loungers Loading... Pool Lounge…" at bounding box center [729, 367] width 1458 height 649
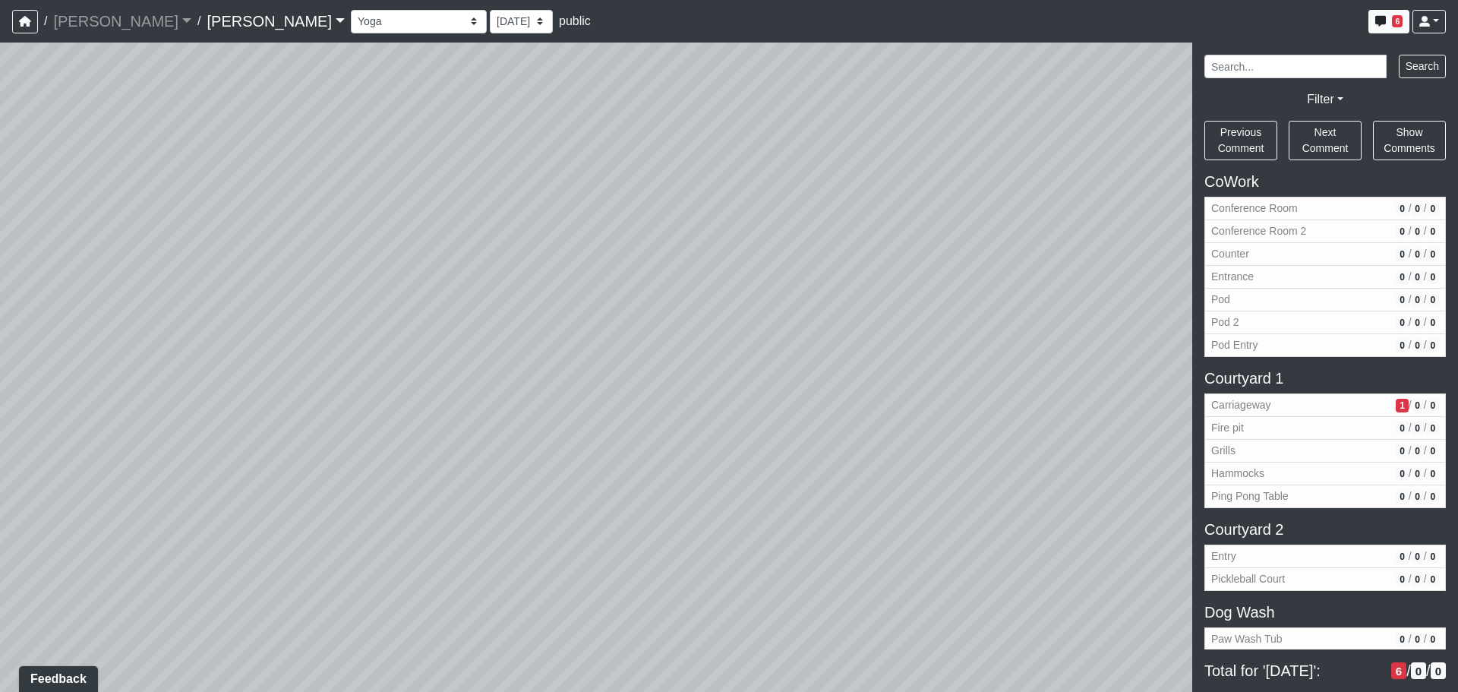
drag, startPoint x: 605, startPoint y: 220, endPoint x: 591, endPoint y: 215, distance: 14.4
click at [591, 215] on div "Loading... Third Level Seating Loading... Grass Loungers Loading... Pool Lounge…" at bounding box center [729, 367] width 1458 height 649
drag, startPoint x: 788, startPoint y: 257, endPoint x: 507, endPoint y: 198, distance: 287.2
click at [507, 198] on div "Loading... Third Level Seating Loading... Grass Loungers Loading... Pool Lounge…" at bounding box center [729, 367] width 1458 height 649
